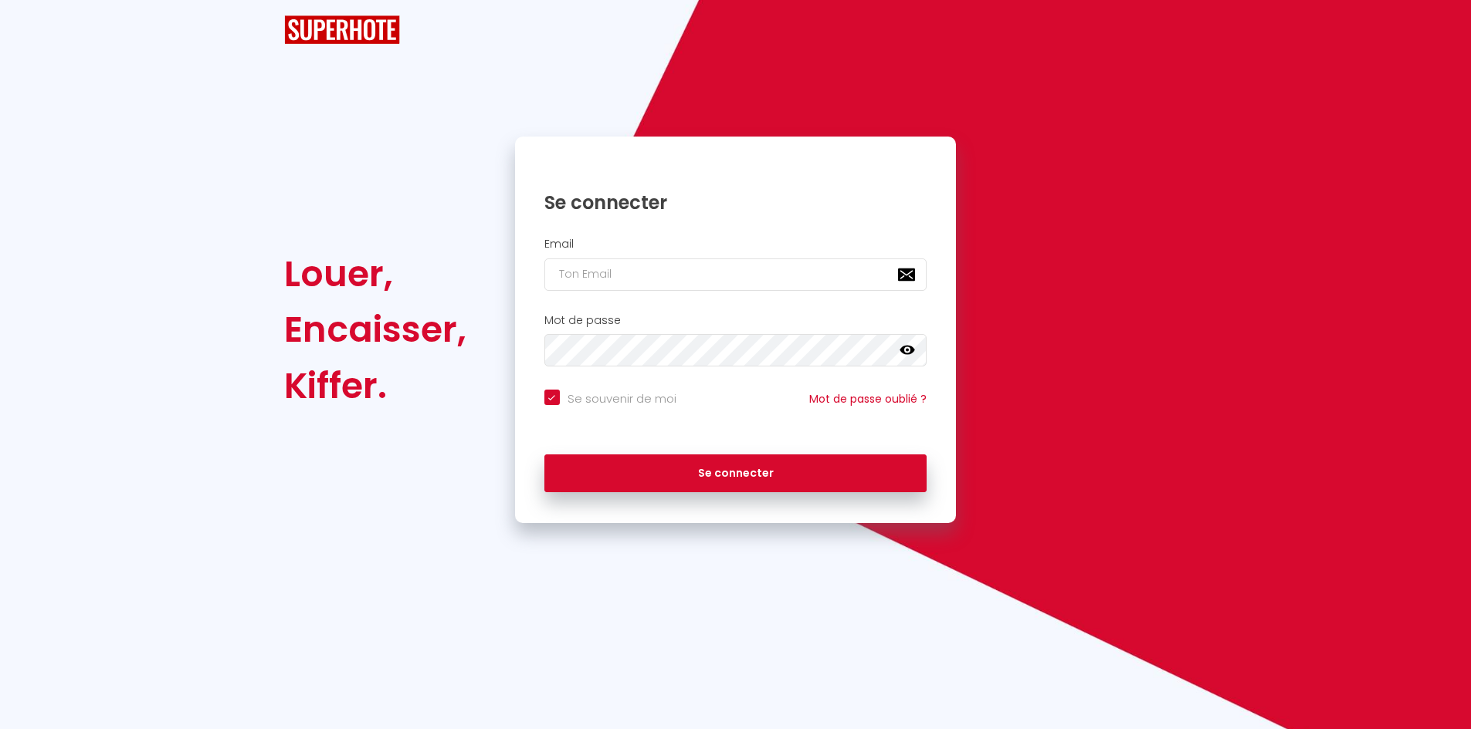
checkbox input "true"
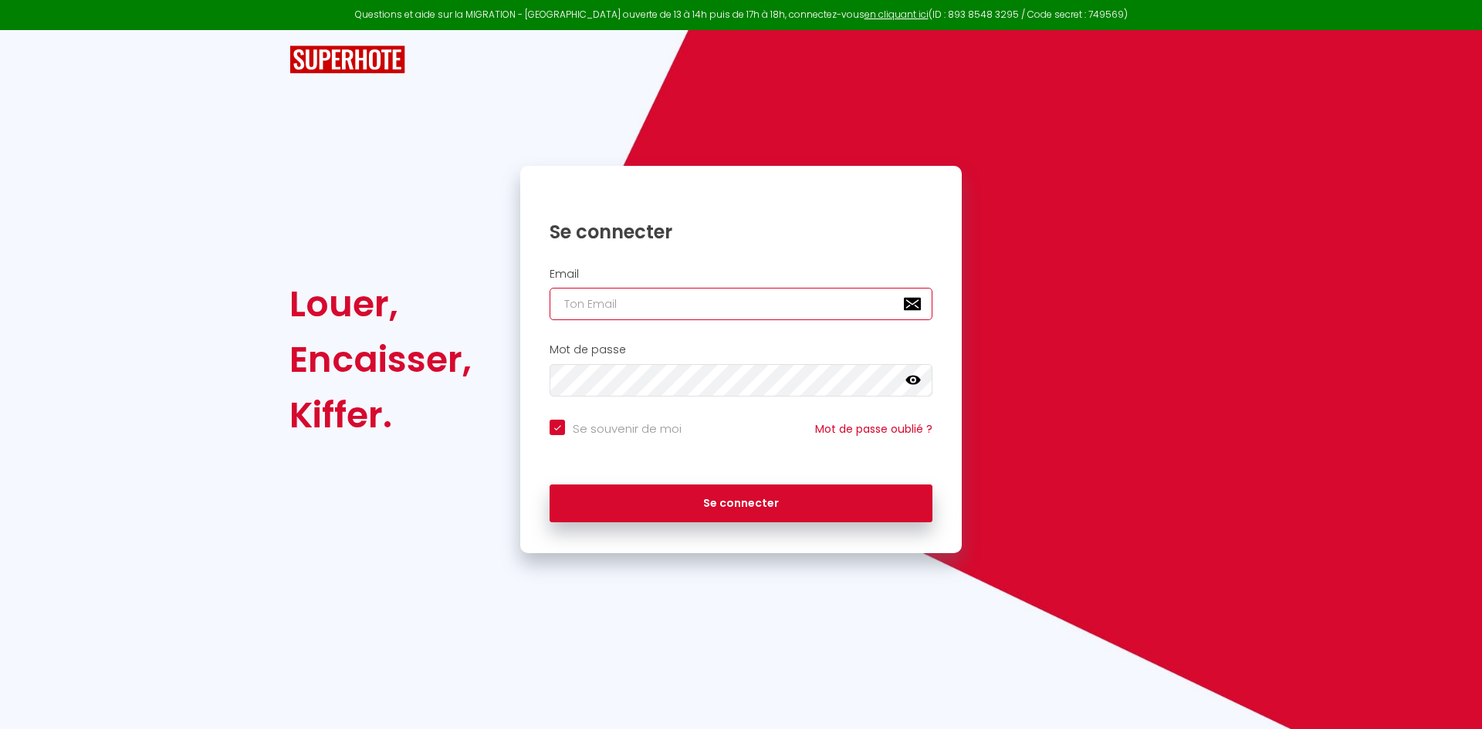
type input "[EMAIL_ADDRESS][DOMAIN_NAME]"
checkbox input "true"
click at [774, 310] on input "[EMAIL_ADDRESS][DOMAIN_NAME]" at bounding box center [741, 304] width 383 height 32
click at [773, 309] on input "[EMAIL_ADDRESS][DOMAIN_NAME]" at bounding box center [741, 304] width 383 height 32
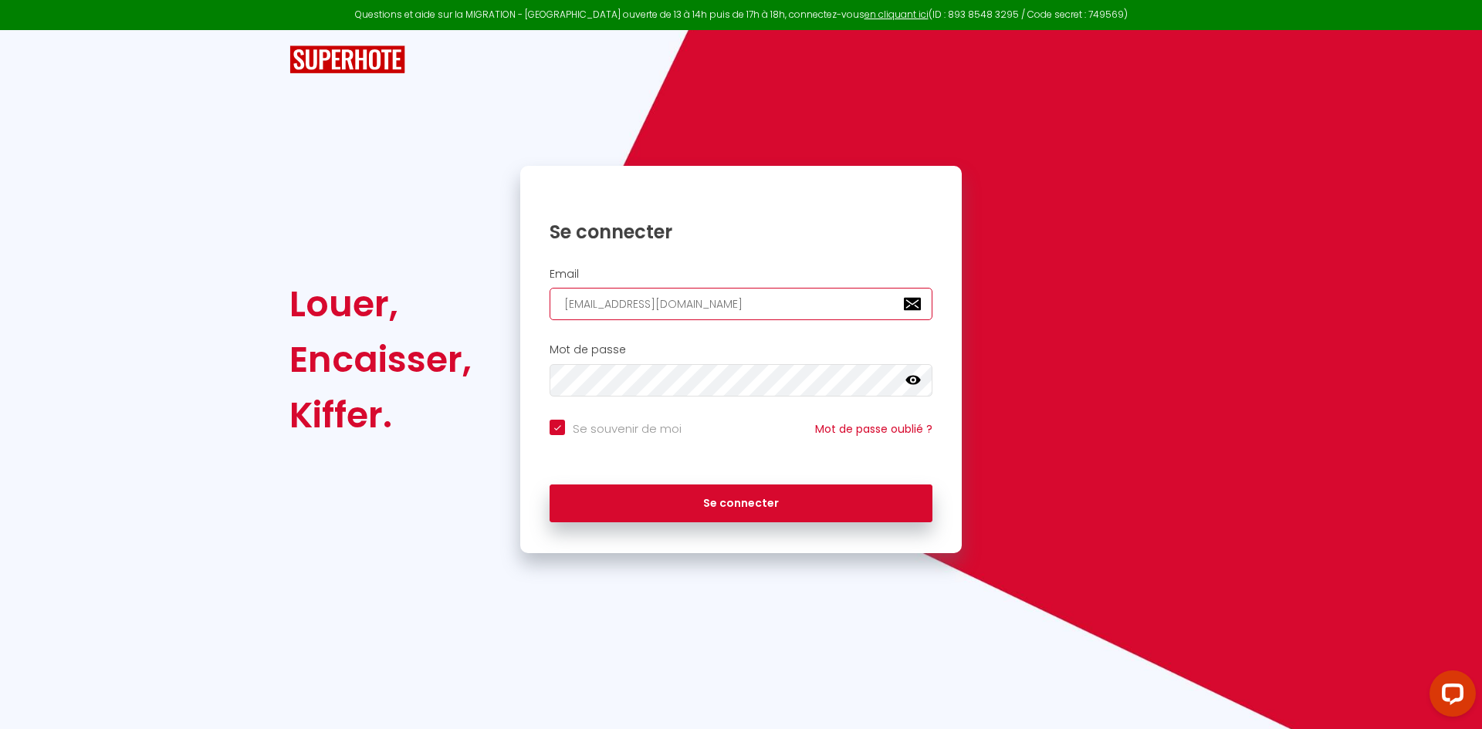
paste input "christophecoulanjon903"
type input "christophecoulanjon903@gmail.com"
checkbox input "true"
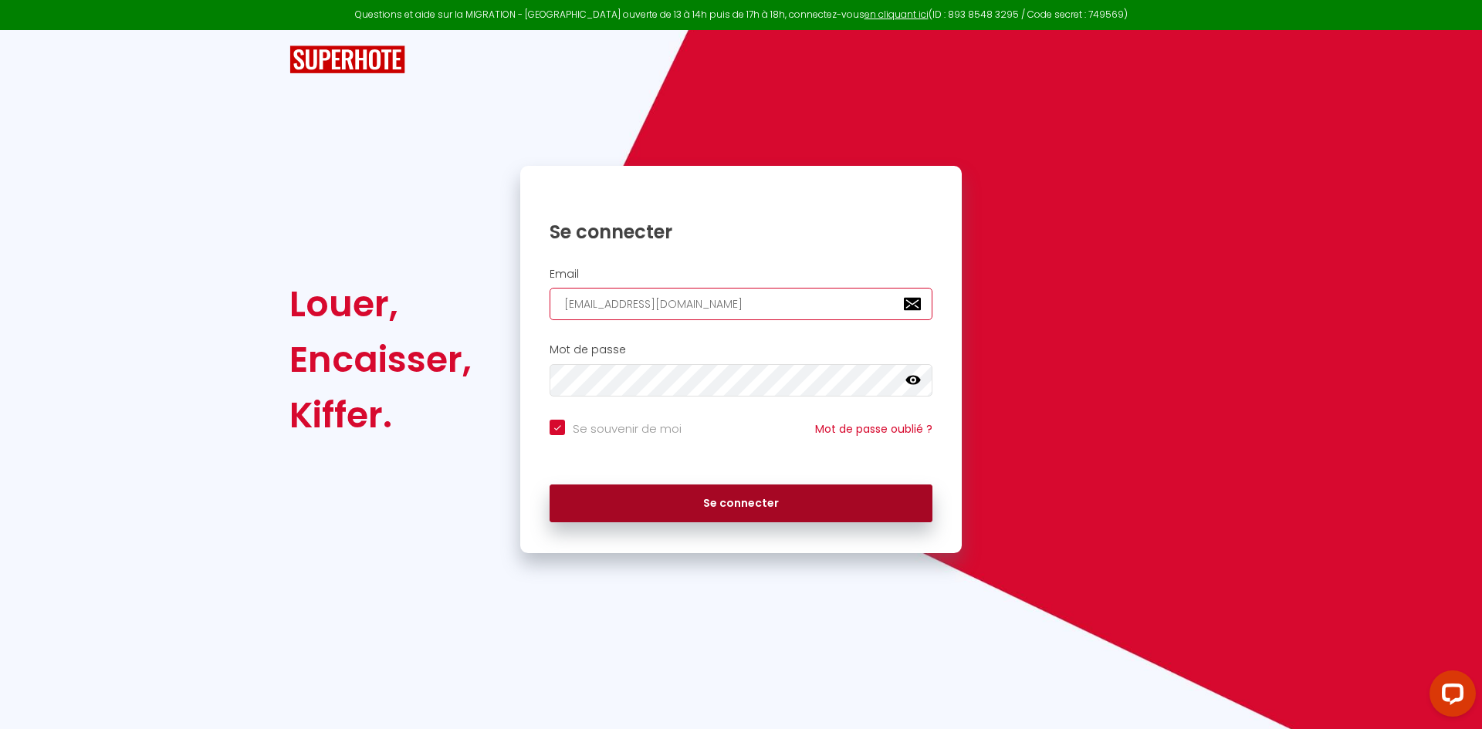
type input "christophecoulanjon903@gmail.com"
click at [677, 499] on button "Se connecter" at bounding box center [741, 504] width 383 height 39
checkbox input "true"
